Goal: Book appointment/travel/reservation

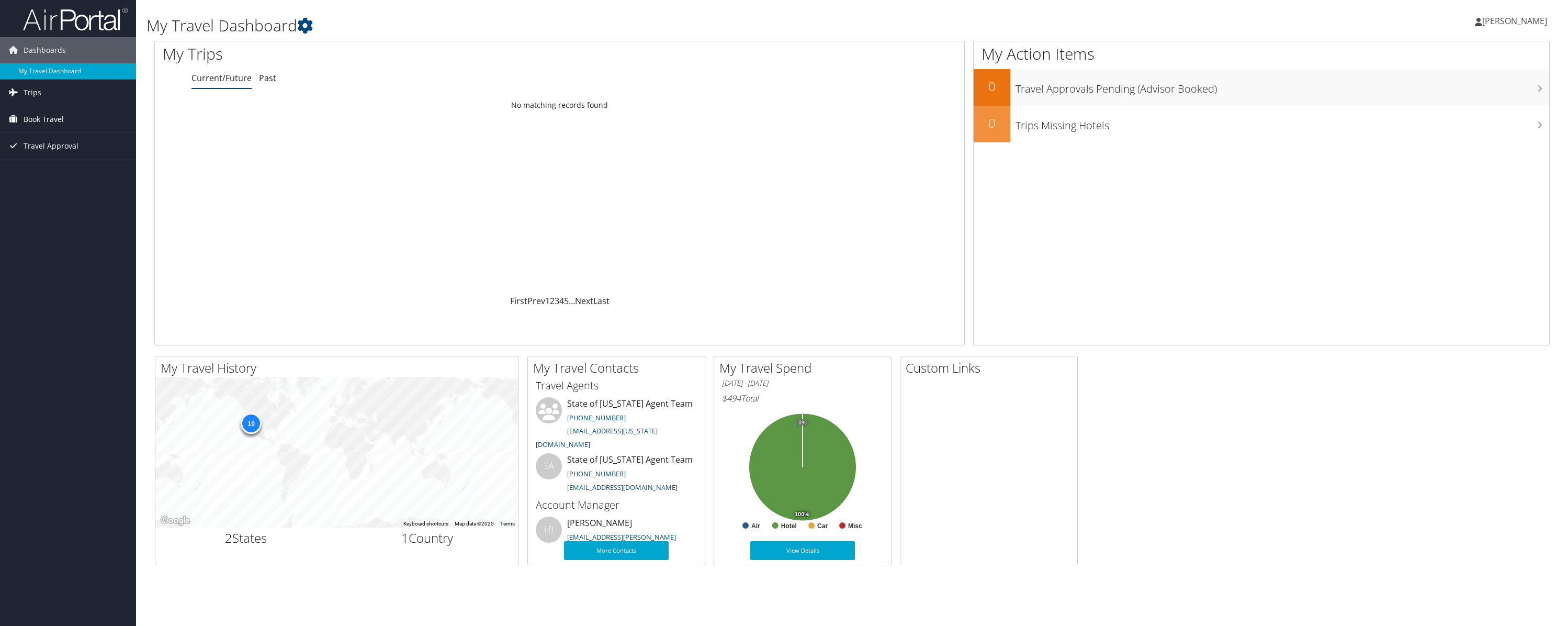
click at [42, 117] on span "Book Travel" at bounding box center [43, 118] width 40 height 26
click at [52, 138] on link "Agent Booking Request" at bounding box center [67, 140] width 136 height 15
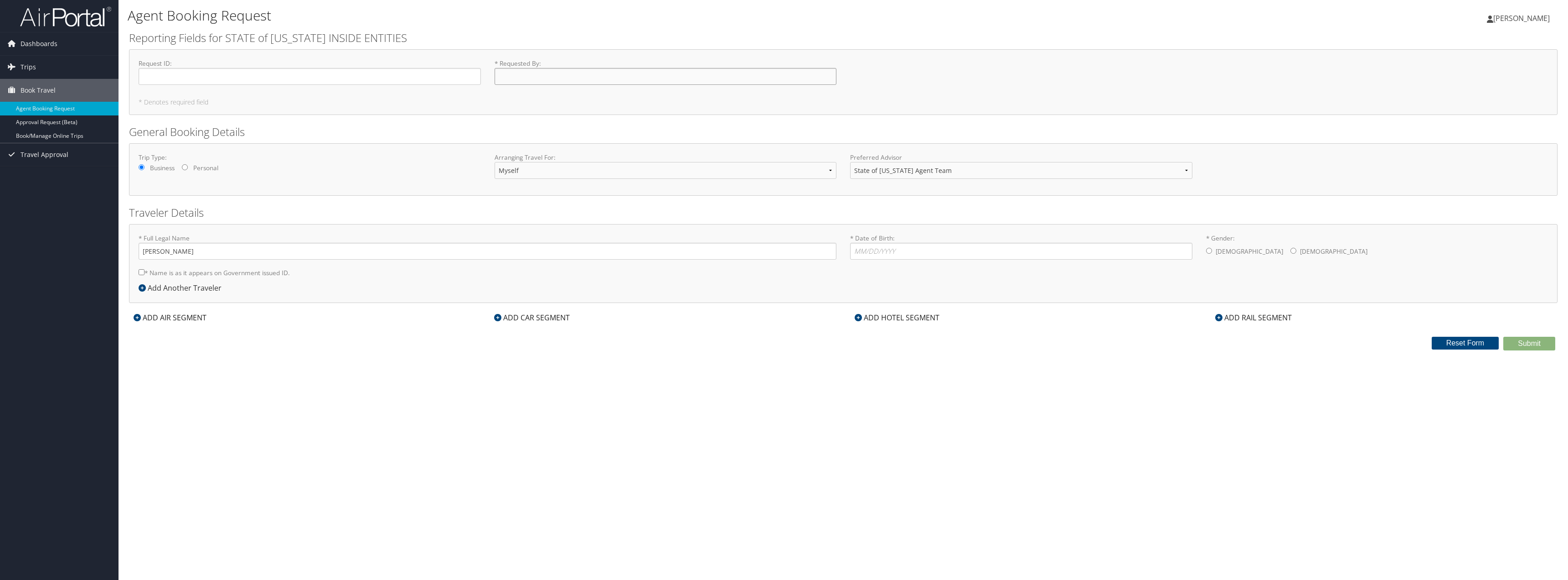
click at [565, 78] on input "* Requested By : Required" at bounding box center [665, 76] width 343 height 17
click at [1065, 75] on div "Request ID : Required * Requested By : Required" at bounding box center [843, 75] width 1423 height 34
click at [1208, 253] on input "* Gender: Male Female" at bounding box center [1209, 250] width 6 height 6
radio input "true"
click at [913, 251] on input "* Date of Birth: Invalid Date" at bounding box center [1021, 251] width 343 height 17
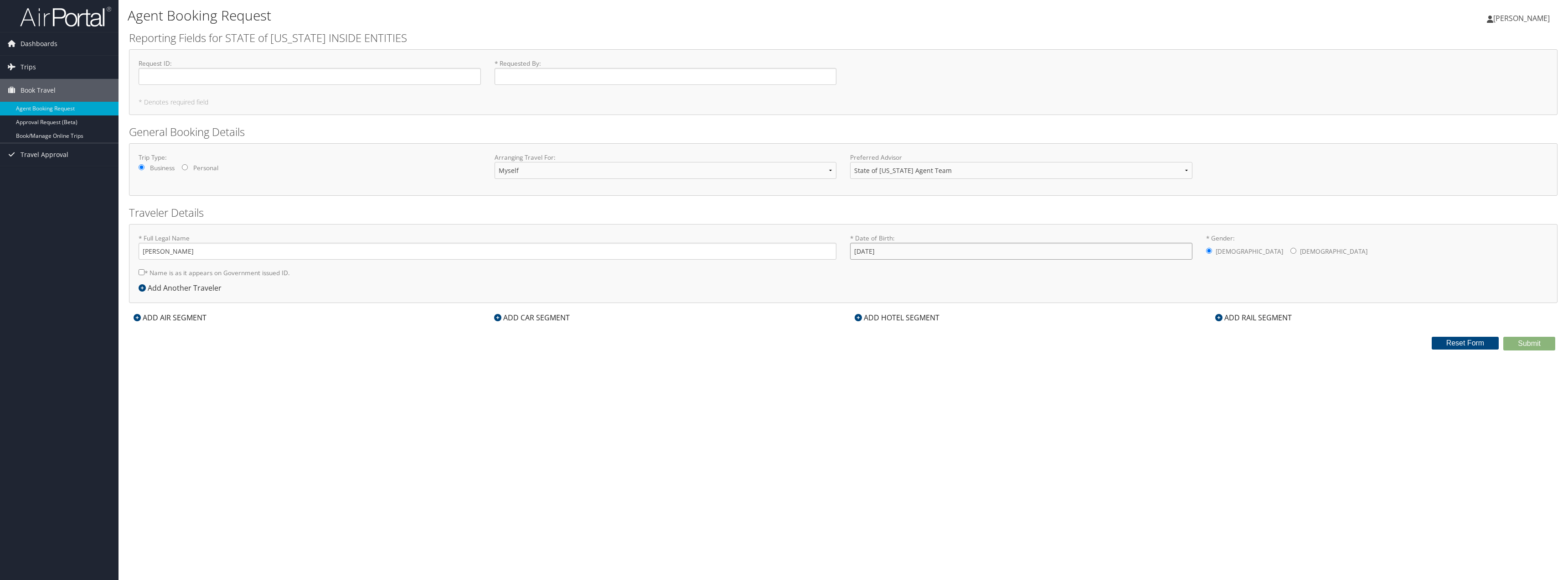
type input "10/25/1979"
click at [142, 272] on input "* Name is as it appears on Government issued ID." at bounding box center [141, 272] width 6 height 6
checkbox input "true"
click at [549, 76] on input "* Requested By : Required" at bounding box center [665, 76] width 343 height 17
type input "[PERSON_NAME]"
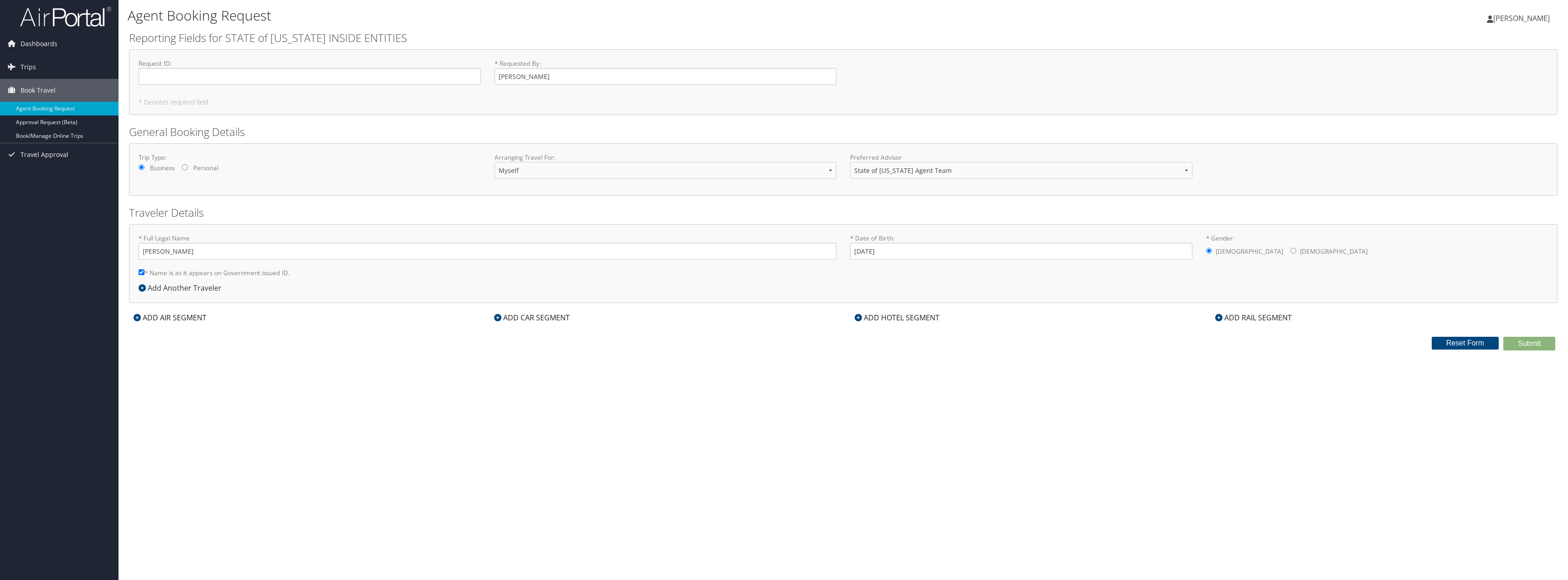
click at [857, 319] on icon at bounding box center [858, 317] width 8 height 8
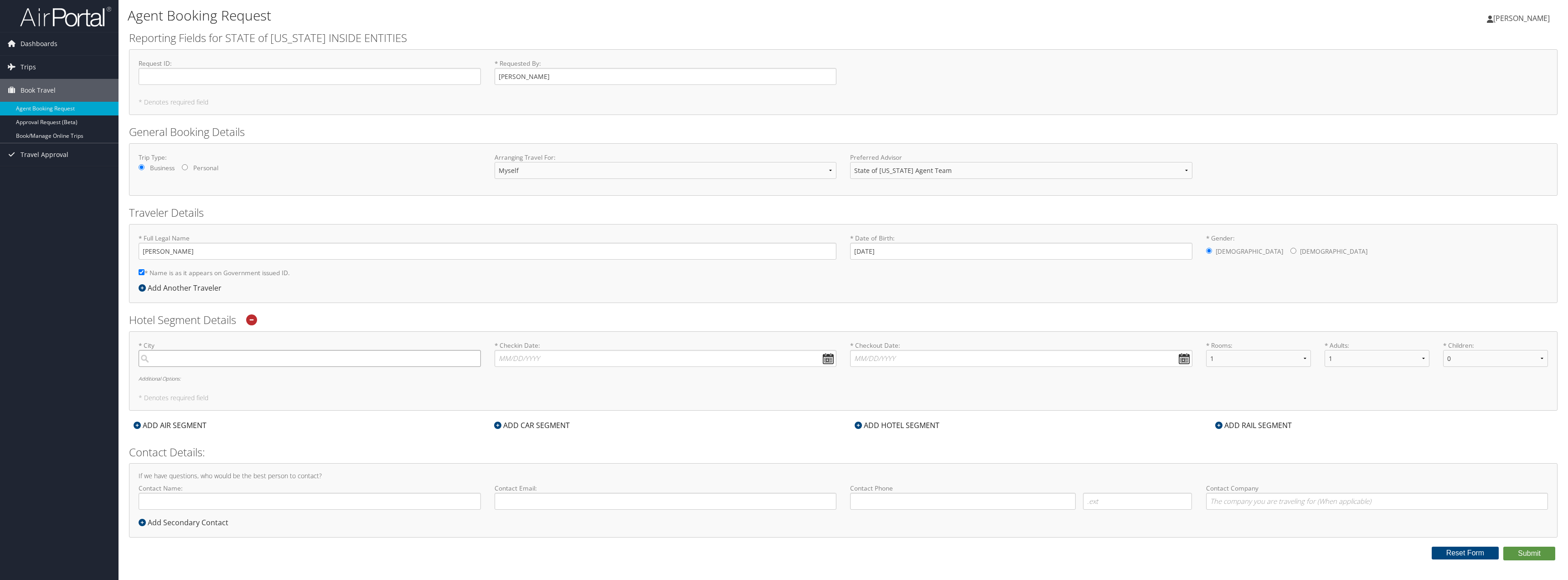
click at [164, 362] on input "search" at bounding box center [309, 358] width 343 height 17
click at [362, 382] on div "* City Required * Checkin Date: Dates must be valid * Checkout Date: Dates must…" at bounding box center [843, 370] width 1428 height 80
click at [192, 362] on input "search" at bounding box center [309, 358] width 343 height 17
type input "D"
click at [209, 401] on div "St George (SGU UT)" at bounding box center [311, 401] width 330 height 12
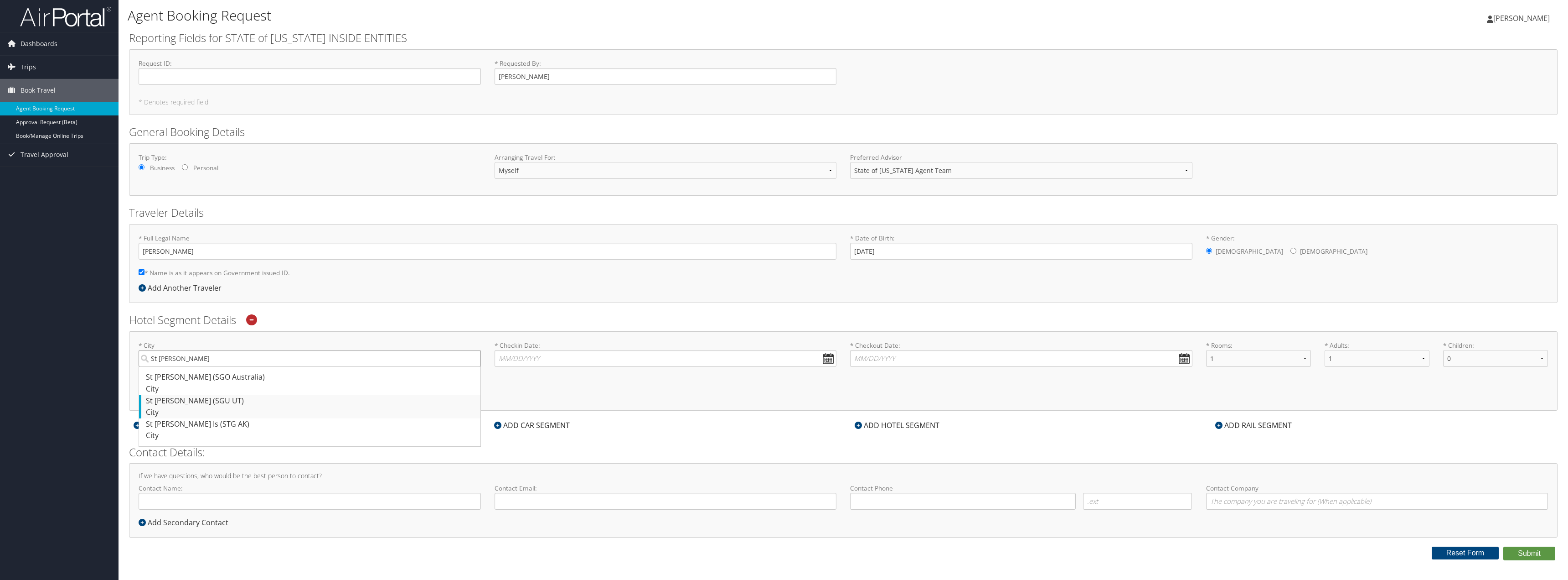
click at [209, 367] on input "St george" at bounding box center [309, 358] width 343 height 17
type input "St [PERSON_NAME]"
click at [828, 359] on input "* Checkin Date: Dates must be valid" at bounding box center [665, 358] width 343 height 17
click at [532, 447] on td "23" at bounding box center [534, 446] width 13 height 13
type input "09/23/2025"
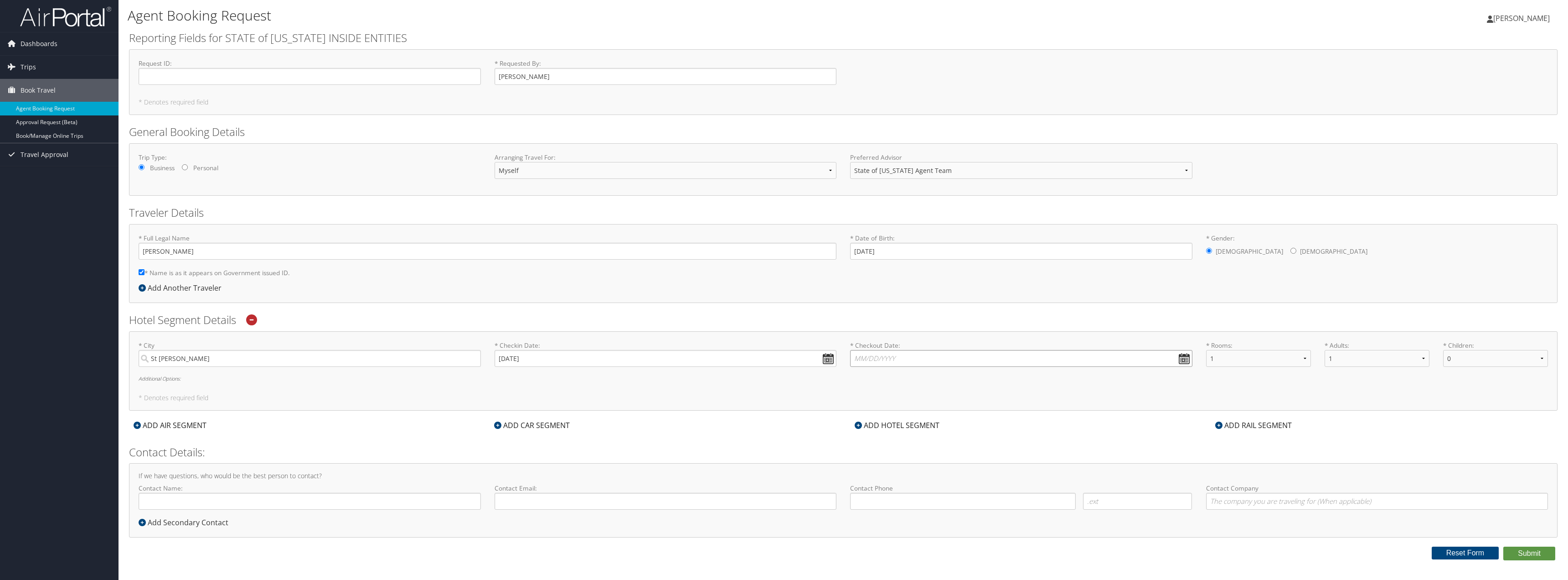
click at [1183, 360] on input "* Checkout Date: Dates must be valid" at bounding box center [1021, 358] width 343 height 17
click at [917, 461] on td "2" at bounding box center [916, 458] width 13 height 13
type input "10/02/2025"
click at [39, 127] on link "Approval Request (Beta)" at bounding box center [59, 122] width 118 height 13
